Goal: Transaction & Acquisition: Subscribe to service/newsletter

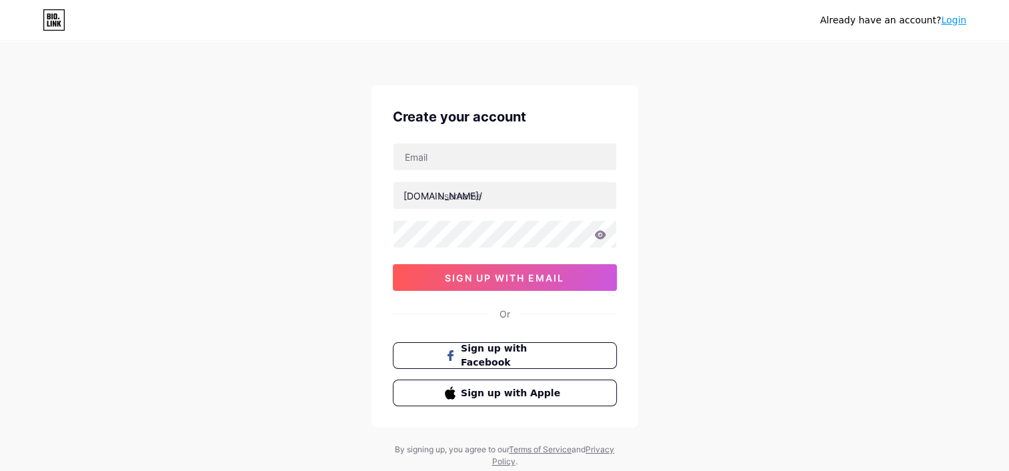
click at [683, 80] on div "Already have an account? Login Create your account bio.link/ 0cAFcWeA4sQSP2jua_…" at bounding box center [504, 255] width 1009 height 510
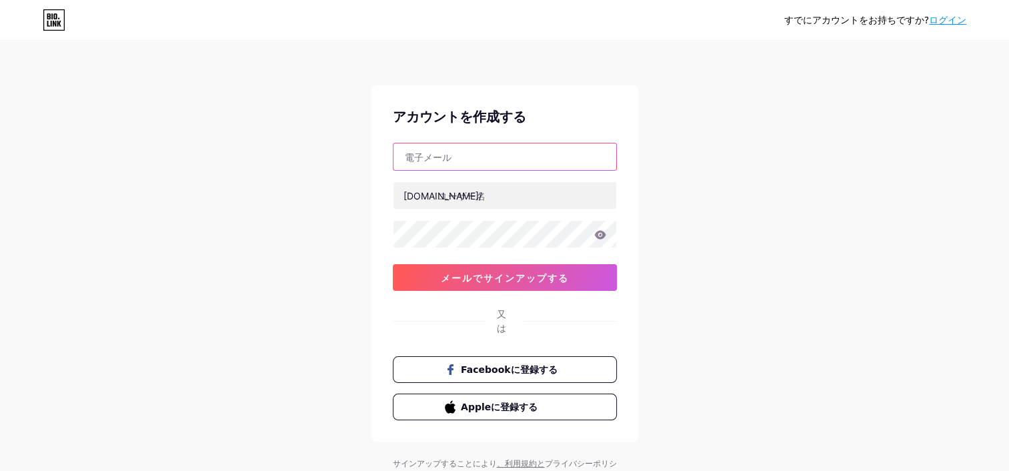
click at [463, 154] on input "text" at bounding box center [504, 156] width 223 height 27
click at [579, 116] on div "アカウントを作成する" at bounding box center [505, 117] width 224 height 20
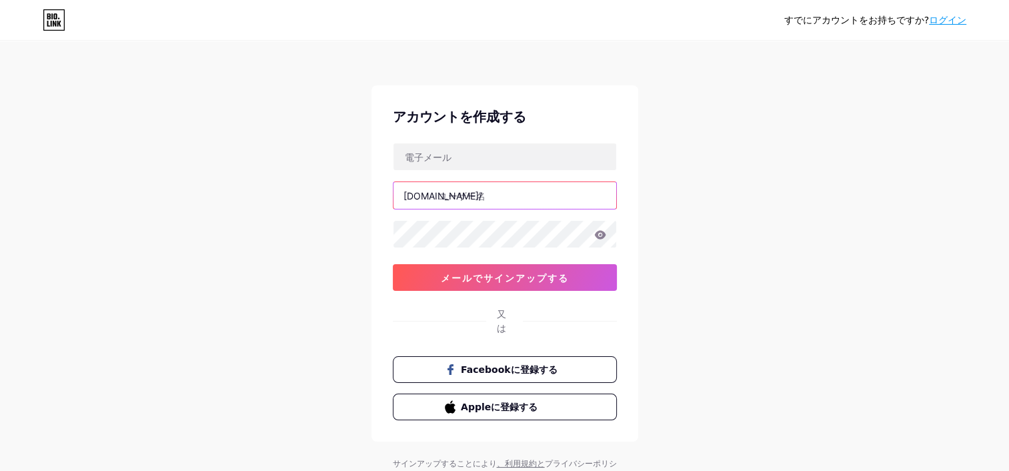
drag, startPoint x: 481, startPoint y: 203, endPoint x: 469, endPoint y: 207, distance: 12.7
click at [469, 207] on input "text" at bounding box center [504, 195] width 223 height 27
click at [653, 188] on div "すでにアカウントをお持ちですか? ログイン アカウントを作成する bio.link/ 0cAFcWeA4sQSP2jua_-FY1EWbDsTR2X6hr24…" at bounding box center [504, 262] width 1009 height 524
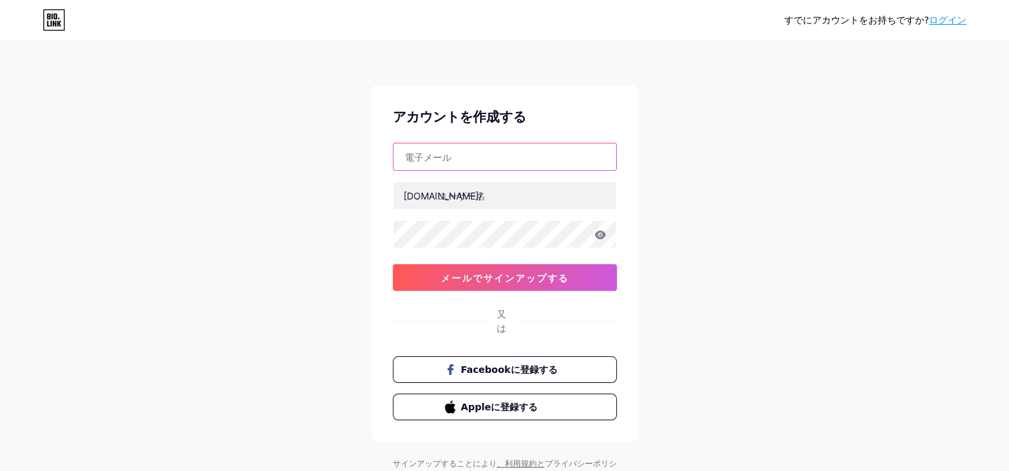
click at [464, 164] on input "text" at bounding box center [504, 156] width 223 height 27
type input "11"
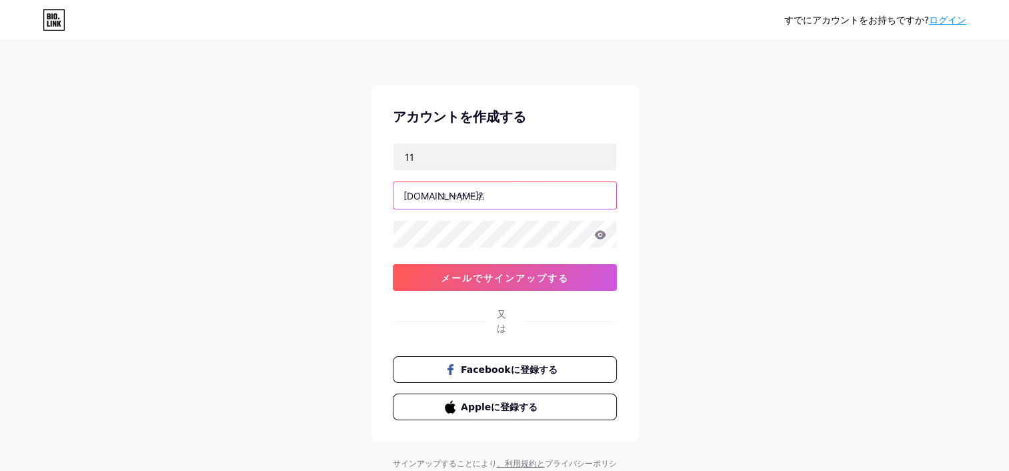
click at [469, 188] on input "text" at bounding box center [504, 195] width 223 height 27
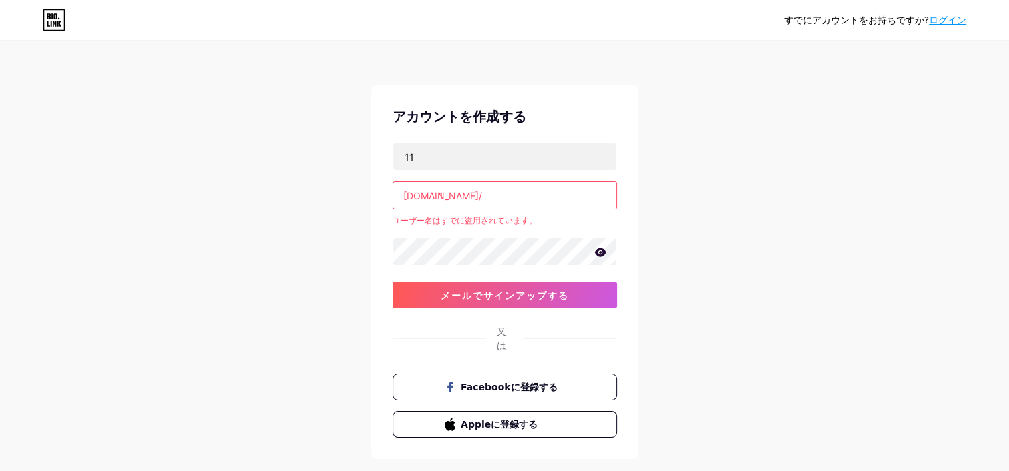
click at [457, 277] on div "11 bio.link/ 1 ユーザー名はすでに盗用されています。 0cAFcWeA4sQSP2jua_-FY1EWbDsTR2X6hr24FkxBg4Y90…" at bounding box center [505, 225] width 224 height 165
click at [475, 199] on input "1" at bounding box center [504, 195] width 223 height 27
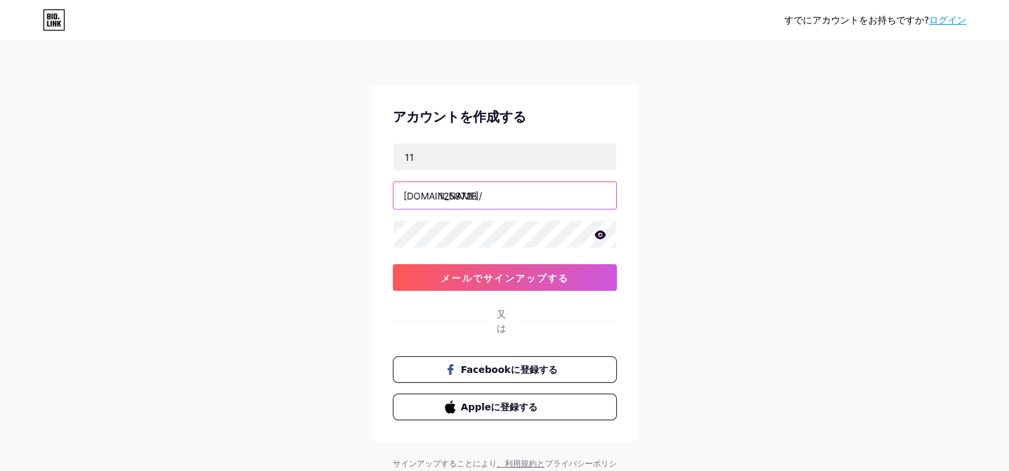
type input "1258728"
click at [463, 273] on span "メールでサインアップする" at bounding box center [505, 277] width 128 height 11
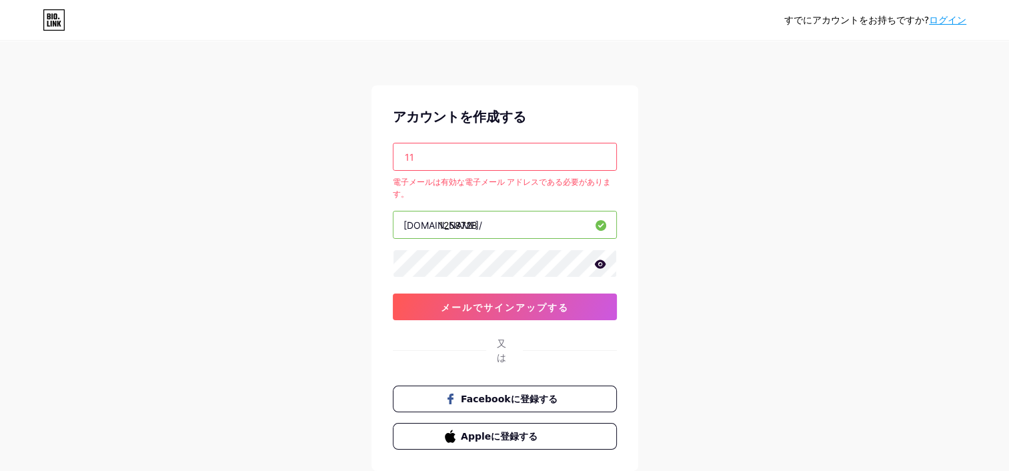
drag, startPoint x: 439, startPoint y: 154, endPoint x: 368, endPoint y: 153, distance: 70.7
click at [368, 152] on div "すでにアカウントをお持ちですか? ログイン アカウントを作成する 11 電子メールは有効な電子メール アドレスである必要があります。 bio.link/ 12…" at bounding box center [504, 276] width 1009 height 553
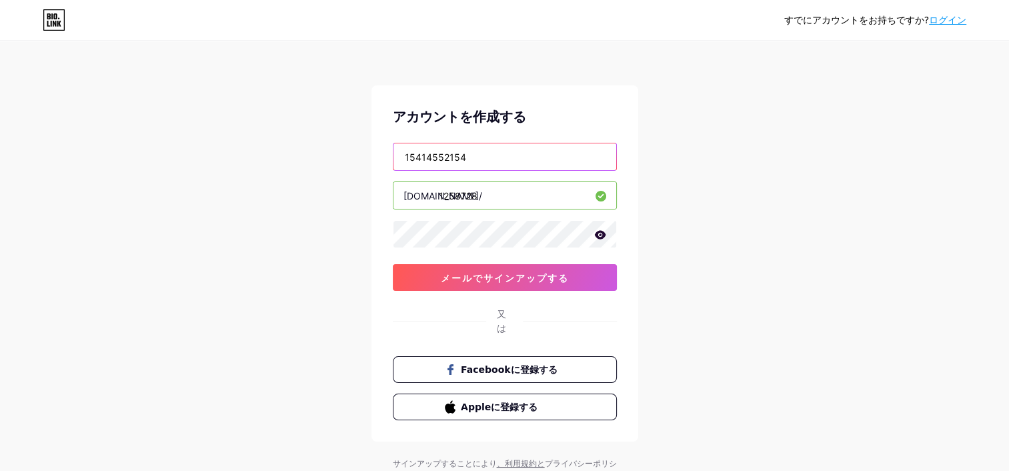
type input "15414552154"
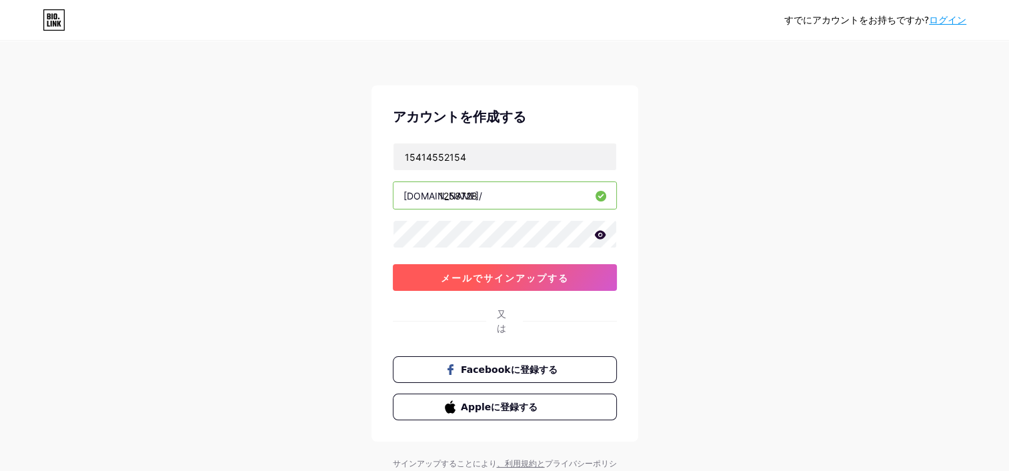
click at [554, 268] on button "メールでサインアップする" at bounding box center [505, 277] width 224 height 27
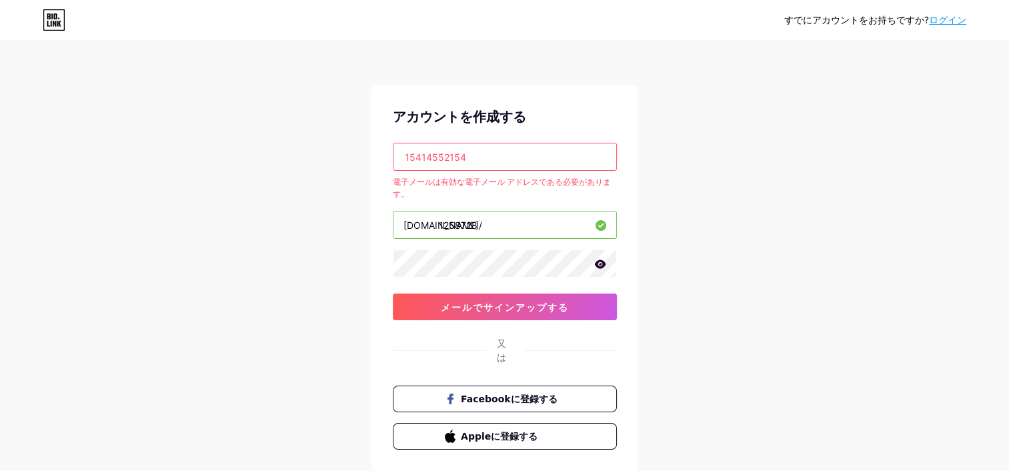
drag, startPoint x: 479, startPoint y: 153, endPoint x: 331, endPoint y: 157, distance: 148.8
click at [331, 157] on div "すでにアカウントをお持ちですか? ログイン アカウントを作成する 15414552154 電子メールは有効な電子メール アドレスである必要があります。 bio…" at bounding box center [504, 276] width 1009 height 553
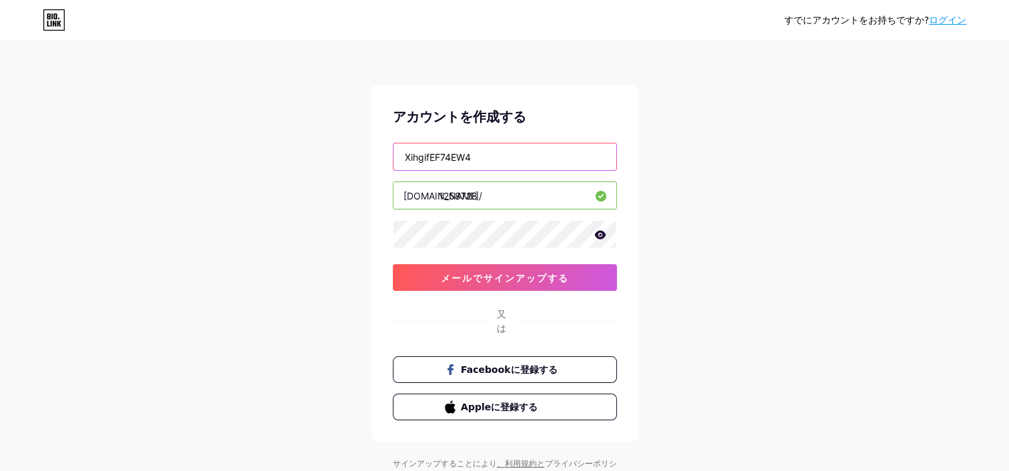
type input "XihgifEF74EW4"
click at [547, 292] on div "アカウントを作成する XihgifEF74EW4 bio.link/ 1258728 0cAFcWeA7C4xtopcg9CCJr1g6wvyUBBX896E…" at bounding box center [504, 263] width 267 height 356
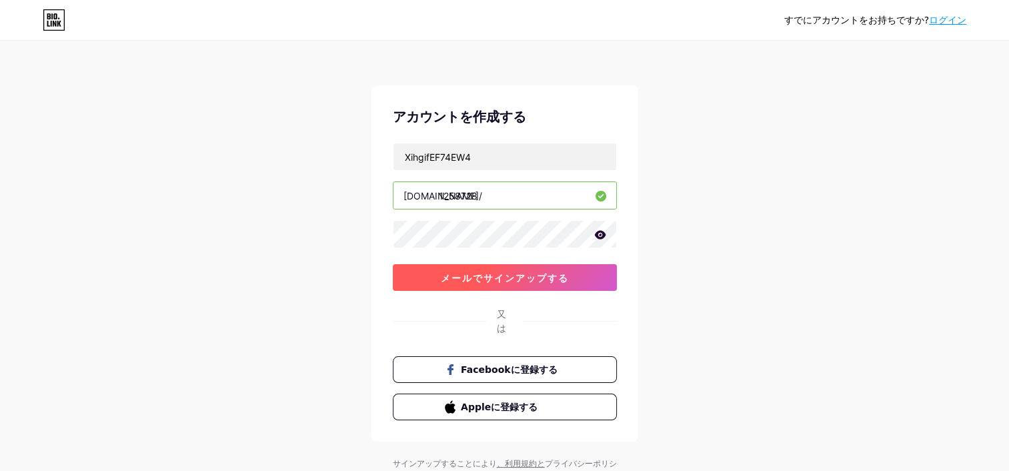
click at [523, 277] on span "メールでサインアップする" at bounding box center [505, 277] width 128 height 11
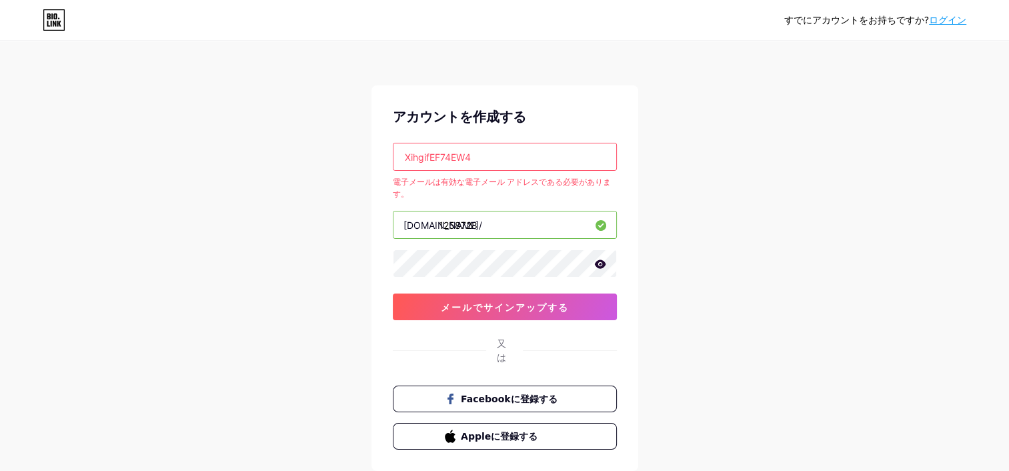
drag, startPoint x: 447, startPoint y: 157, endPoint x: 294, endPoint y: 163, distance: 152.8
click at [296, 163] on div "すでにアカウントをお持ちですか? ログイン アカウントを作成する XihgifEF74EW4 電子メールは有効な電子メール アドレスである必要があります。 b…" at bounding box center [504, 276] width 1009 height 553
click at [291, 171] on div "すでにアカウントをお持ちですか? ログイン アカウントを作成する XihgifEF74EW4 電子メールは有効な電子メール アドレスである必要があります。 b…" at bounding box center [504, 276] width 1009 height 553
